Goal: Task Accomplishment & Management: Use online tool/utility

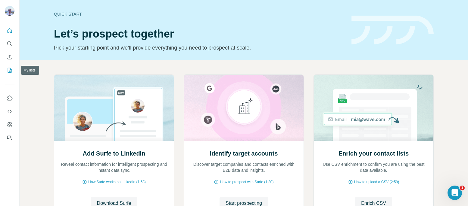
click at [10, 69] on icon "My lists" at bounding box center [10, 70] width 3 height 4
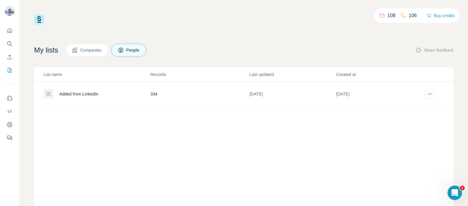
click at [94, 95] on div "Added from LinkedIn" at bounding box center [78, 94] width 39 height 6
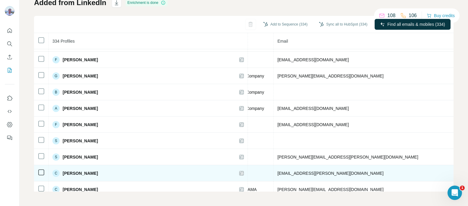
scroll to position [713, 204]
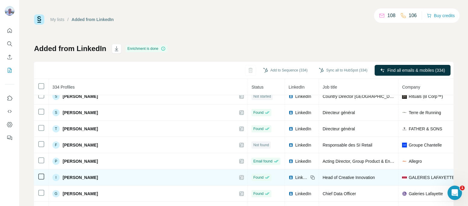
scroll to position [1974, 0]
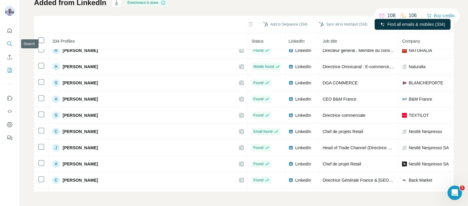
click at [9, 39] on button "Search" at bounding box center [10, 44] width 10 height 11
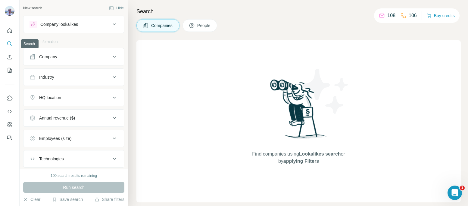
click at [9, 43] on icon "Search" at bounding box center [10, 44] width 6 height 6
click at [94, 21] on div "Company lookalikes" at bounding box center [69, 24] width 81 height 7
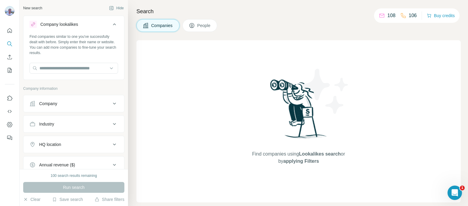
click at [4, 40] on div at bounding box center [9, 83] width 19 height 122
click at [8, 43] on icon "Search" at bounding box center [10, 44] width 6 height 6
click at [10, 72] on icon "My lists" at bounding box center [10, 70] width 6 height 6
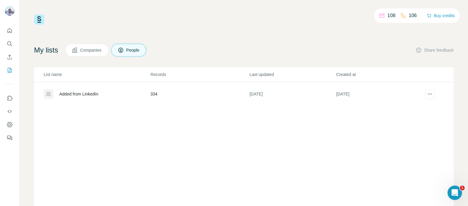
click at [127, 92] on div "Added from LinkedIn" at bounding box center [97, 94] width 106 height 10
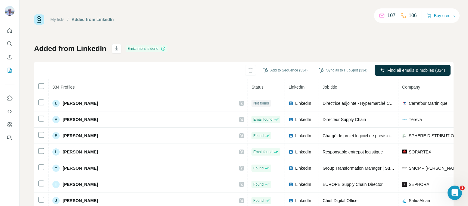
click at [307, 49] on div "Added from LinkedIn Enrichment is done Add to Sequence (334) Sync all to HubSpo…" at bounding box center [243, 141] width 419 height 194
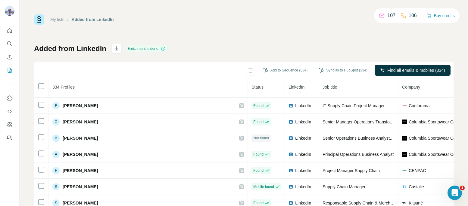
scroll to position [713, 0]
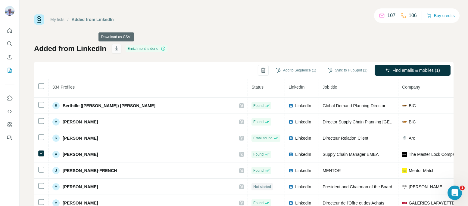
click at [117, 47] on icon "button" at bounding box center [116, 49] width 6 height 6
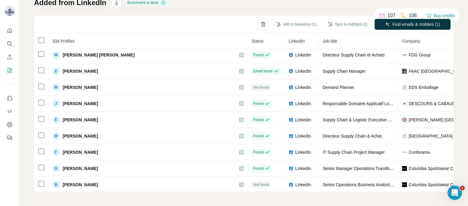
scroll to position [0, 0]
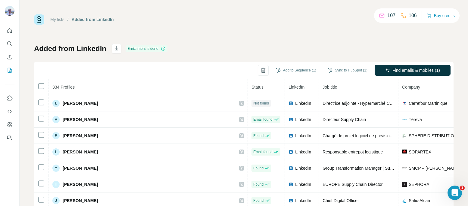
scroll to position [458, 0]
